Goal: Task Accomplishment & Management: Use online tool/utility

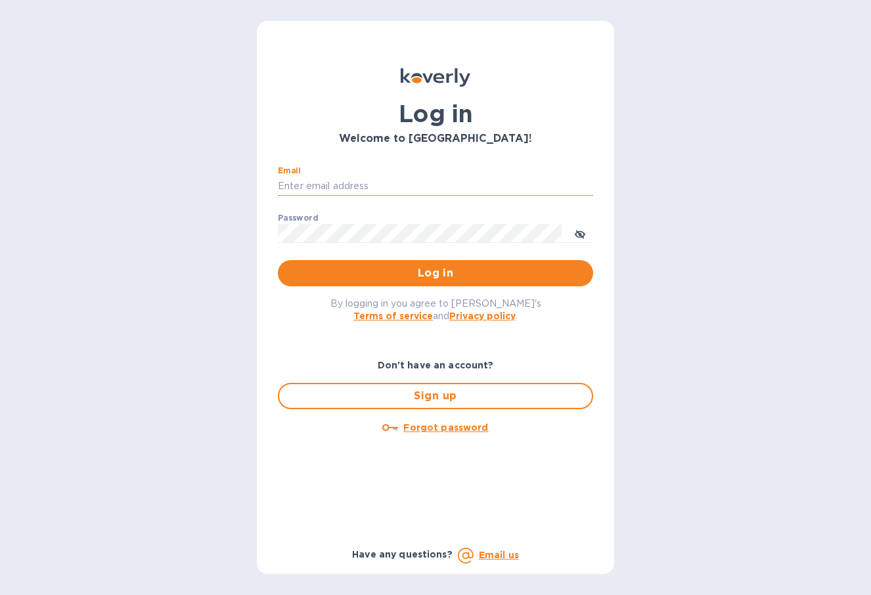
type input "[EMAIL_ADDRESS][DOMAIN_NAME]"
click at [436, 273] on button "Log in" at bounding box center [435, 273] width 315 height 26
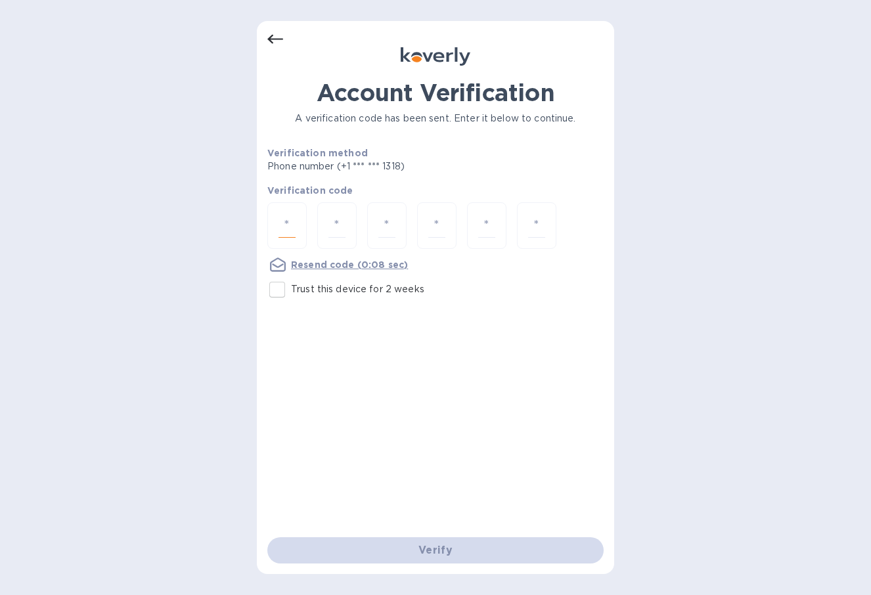
click at [294, 223] on input "number" at bounding box center [287, 225] width 17 height 24
type input "6"
type input "0"
type input "7"
type input "1"
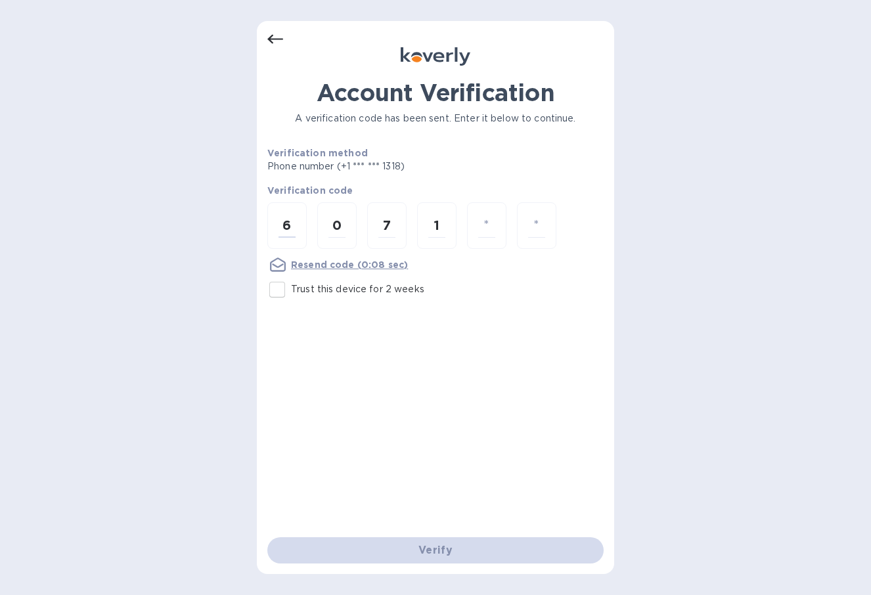
type input "0"
type input "1"
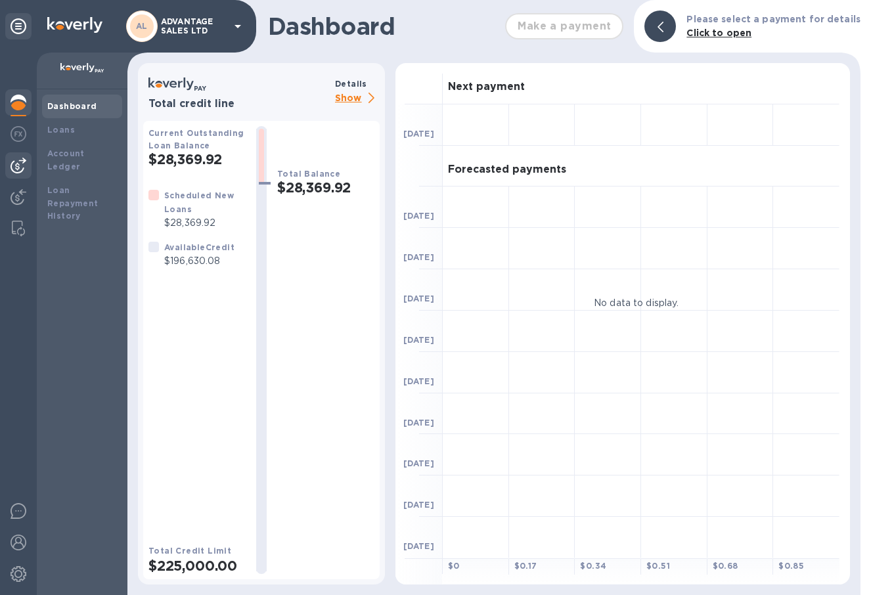
click at [18, 162] on img at bounding box center [19, 166] width 16 height 16
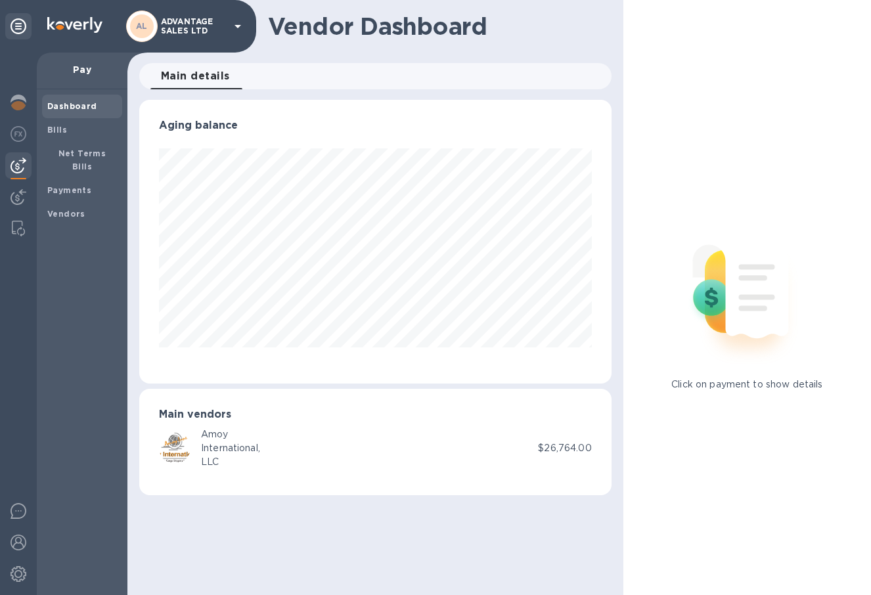
scroll to position [284, 472]
click at [72, 135] on div "Bills" at bounding box center [82, 130] width 80 height 24
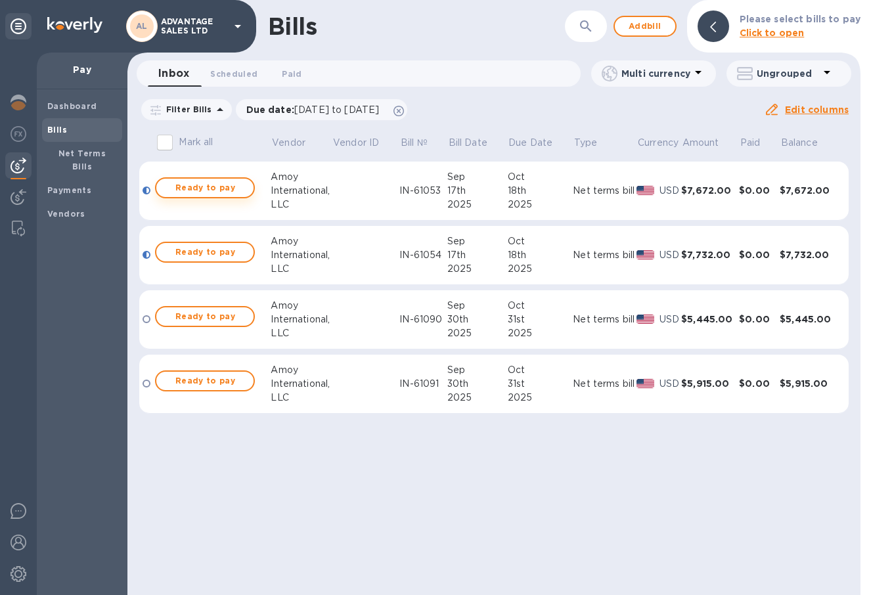
click at [210, 189] on span "Ready to pay" at bounding box center [205, 188] width 76 height 16
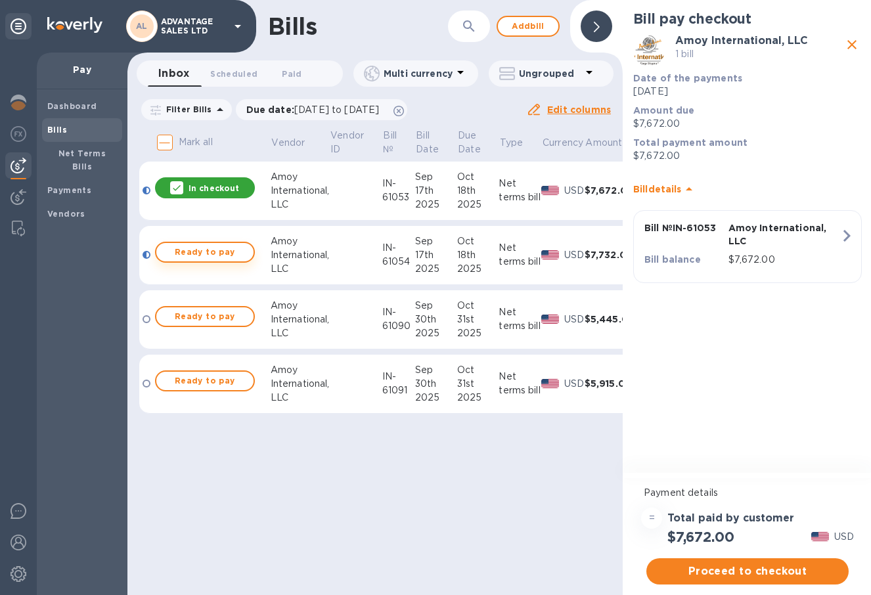
click at [224, 259] on span "Ready to pay" at bounding box center [205, 252] width 76 height 16
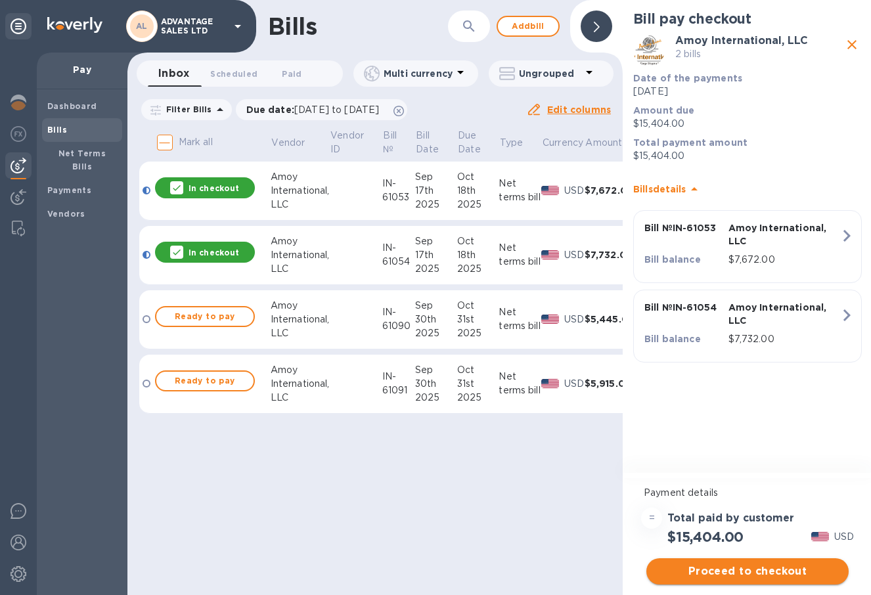
click at [740, 572] on span "Proceed to checkout" at bounding box center [747, 572] width 181 height 16
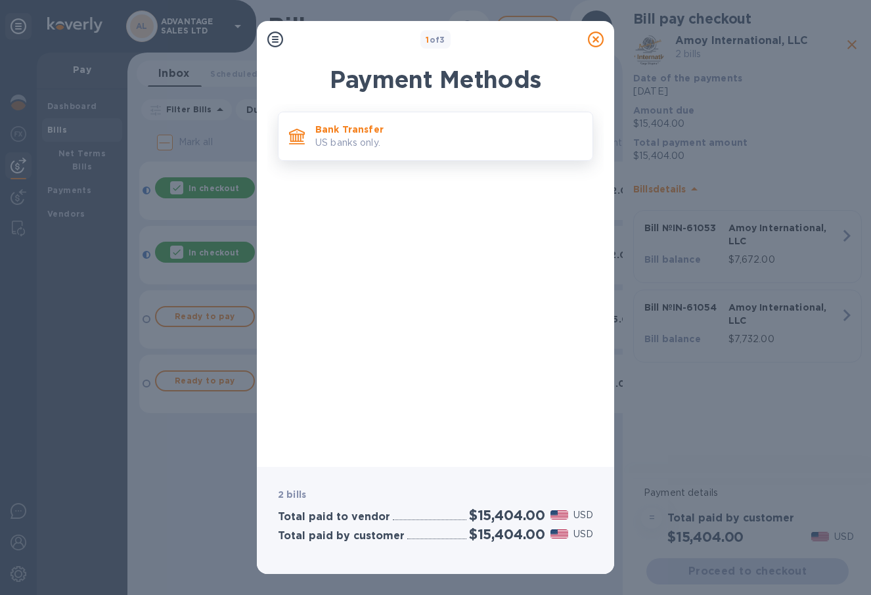
click at [482, 145] on p "US banks only." at bounding box center [448, 143] width 267 height 14
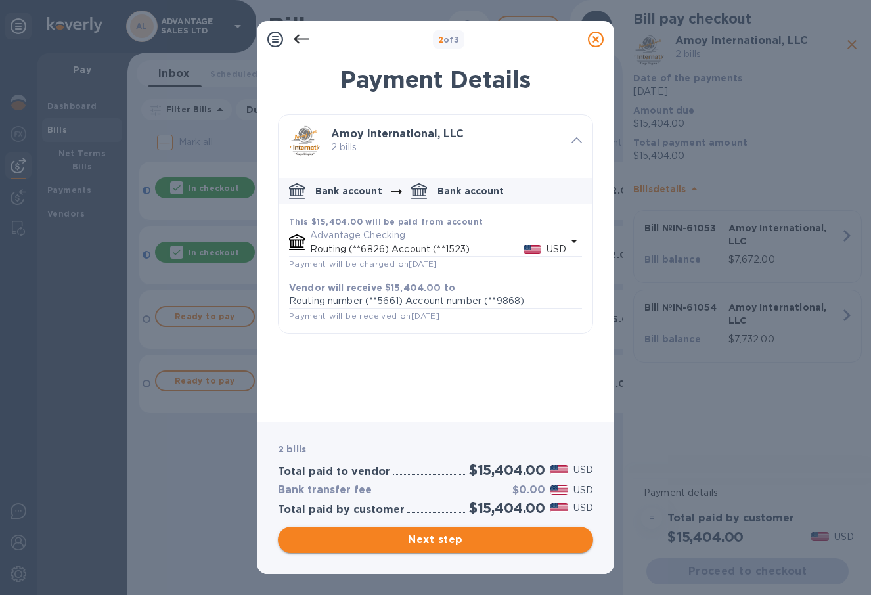
click at [416, 543] on span "Next step" at bounding box center [435, 540] width 294 height 16
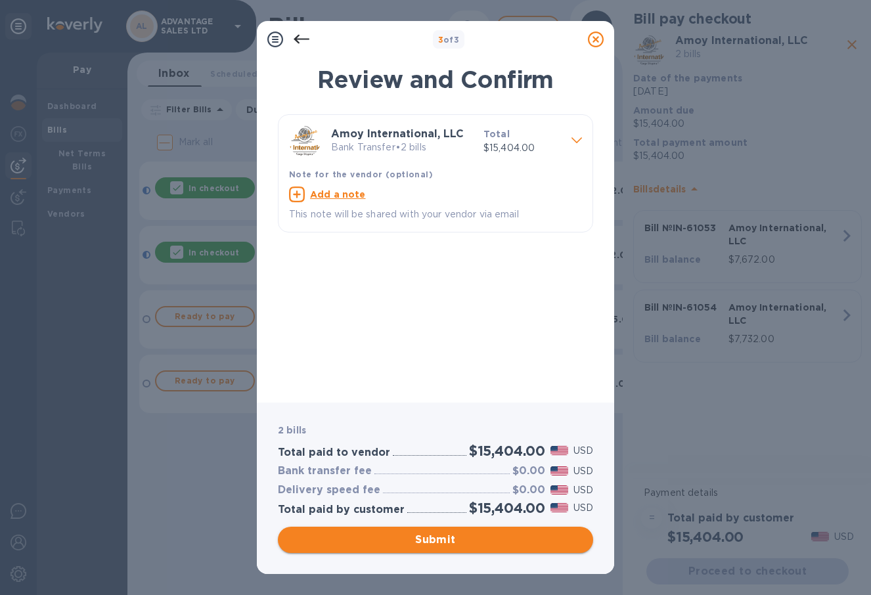
click at [412, 538] on span "Submit" at bounding box center [435, 540] width 294 height 16
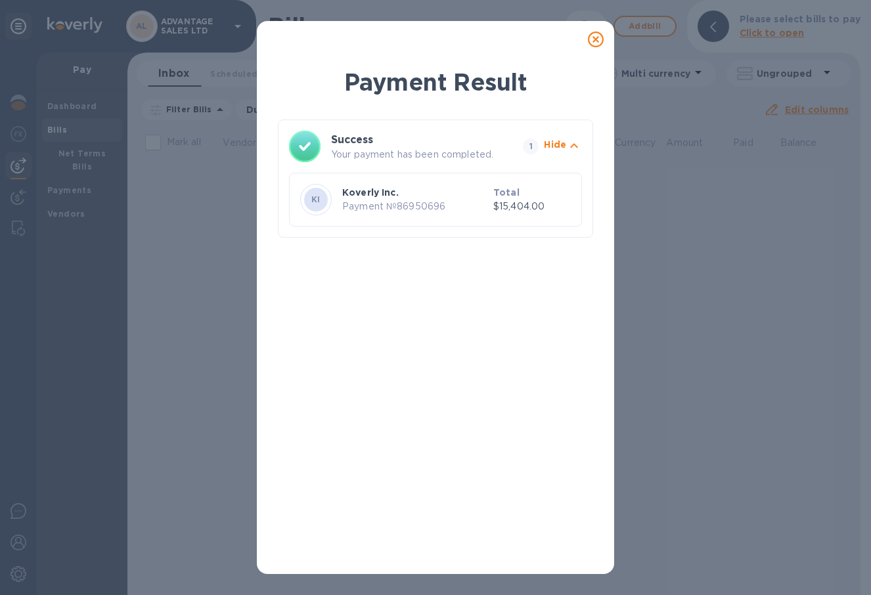
click at [594, 39] on icon at bounding box center [596, 40] width 16 height 16
